Goal: Task Accomplishment & Management: Find specific page/section

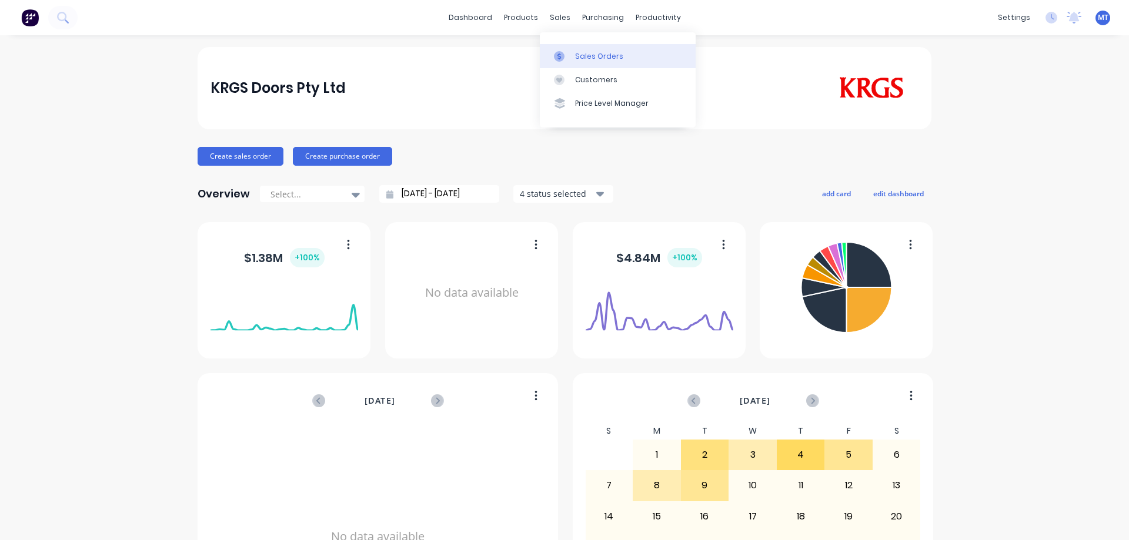
click at [572, 55] on link "Sales Orders" at bounding box center [618, 56] width 156 height 24
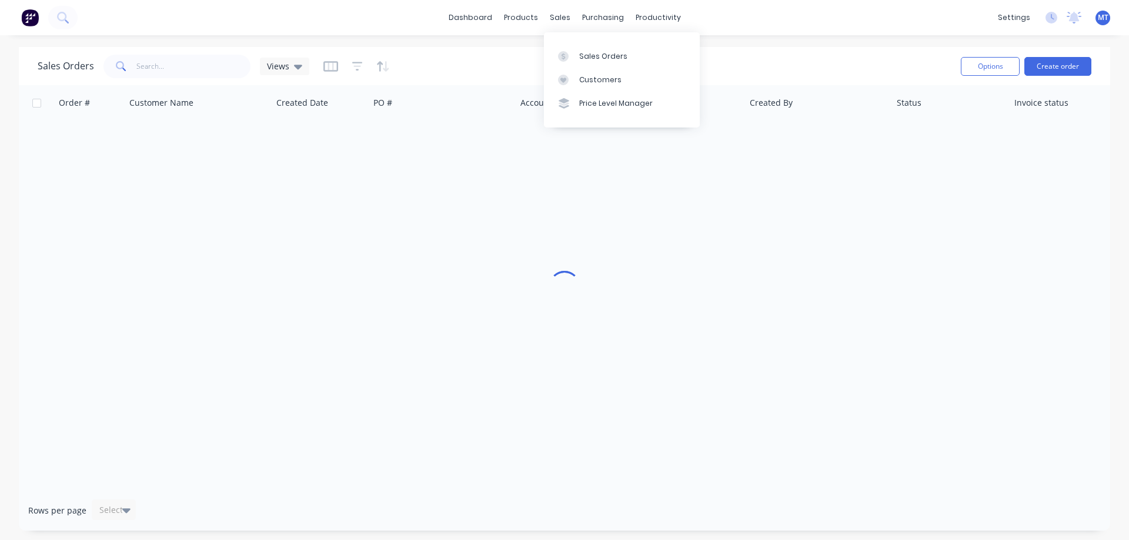
click at [565, 52] on icon at bounding box center [563, 56] width 11 height 11
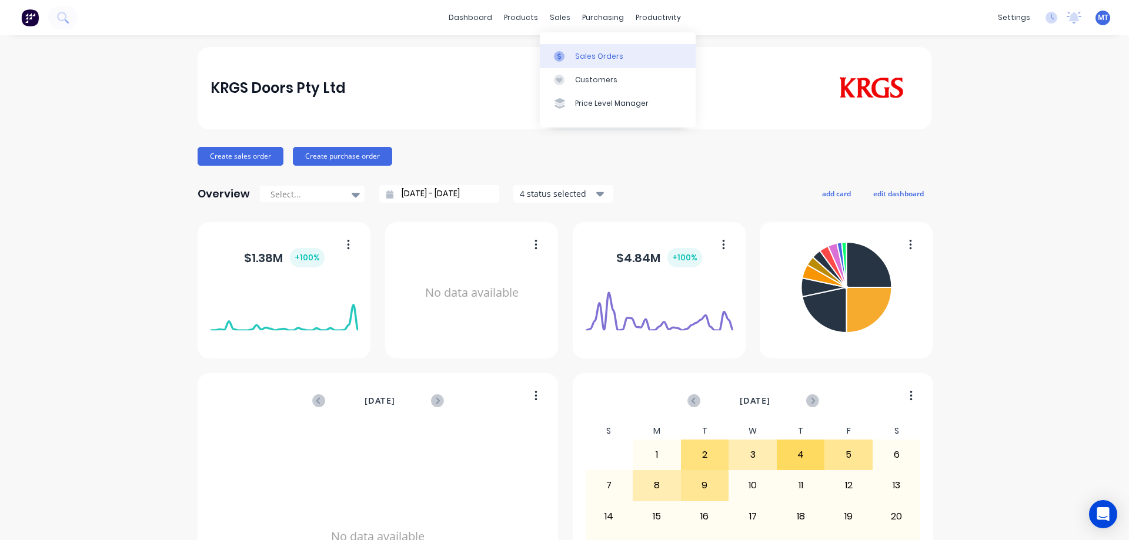
click at [575, 55] on div "Sales Orders" at bounding box center [599, 56] width 48 height 11
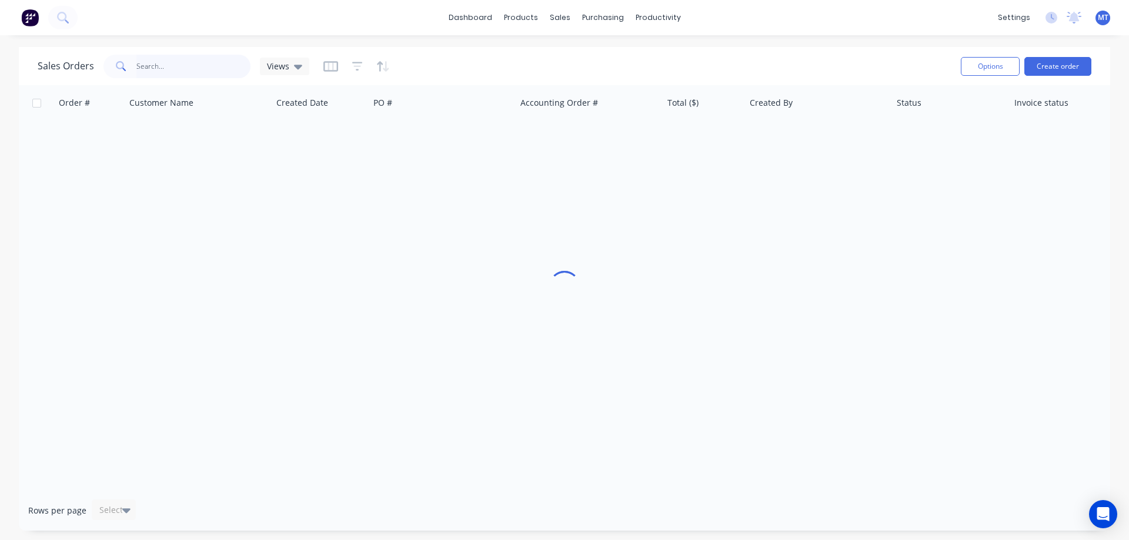
click at [243, 71] on input "text" at bounding box center [193, 67] width 115 height 24
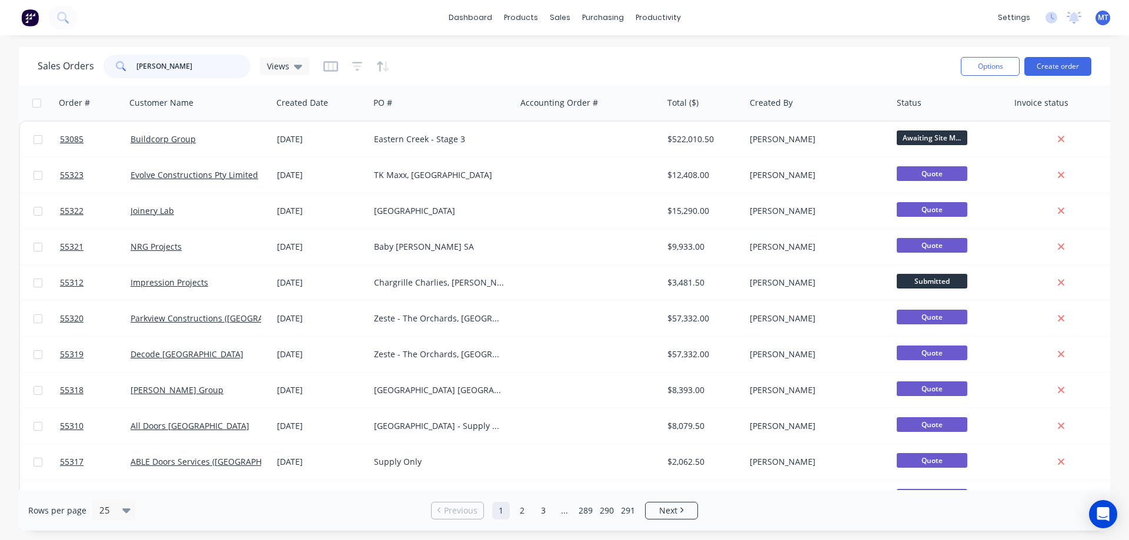
type input "kirkham"
